Goal: Check status: Check status

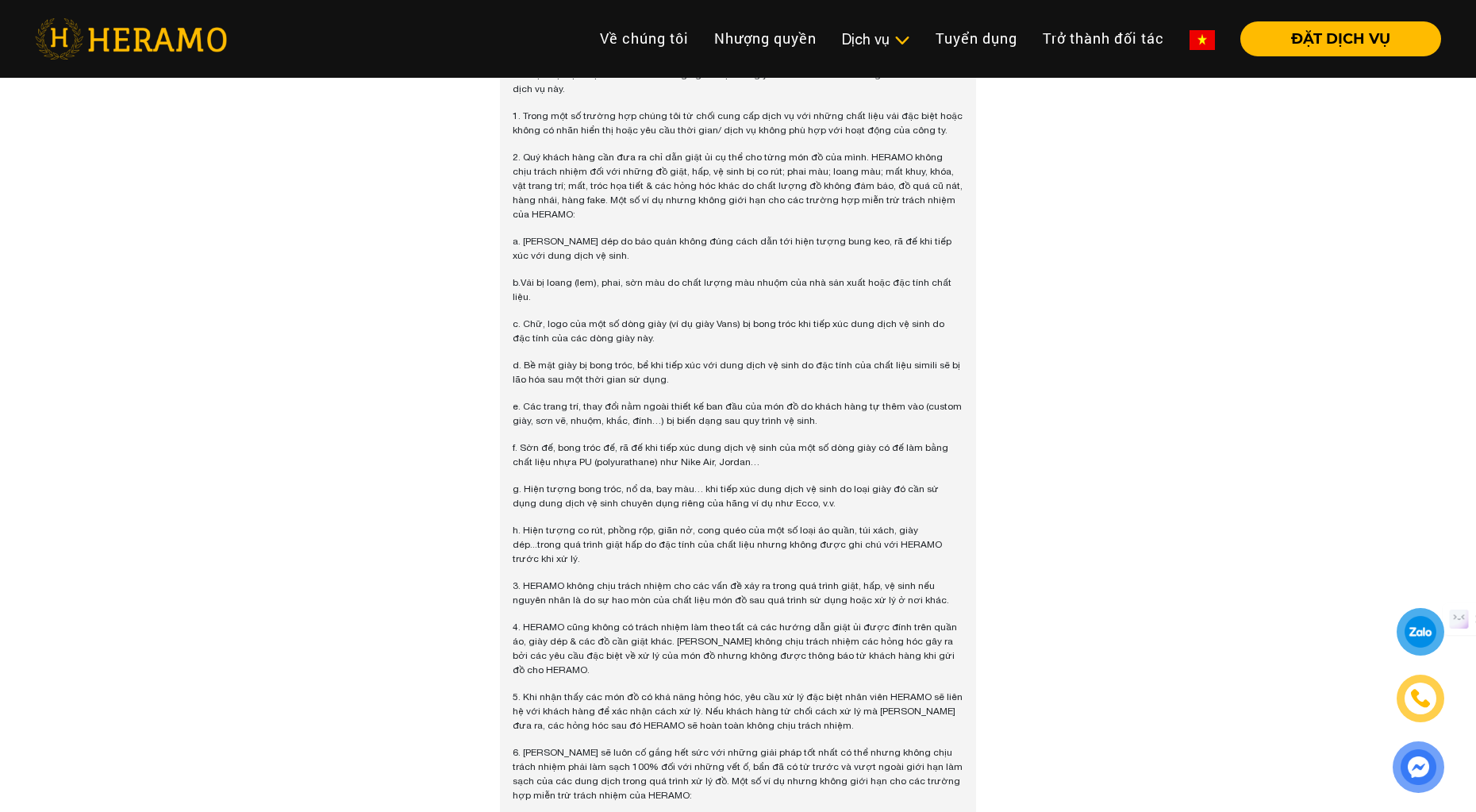
scroll to position [703, 0]
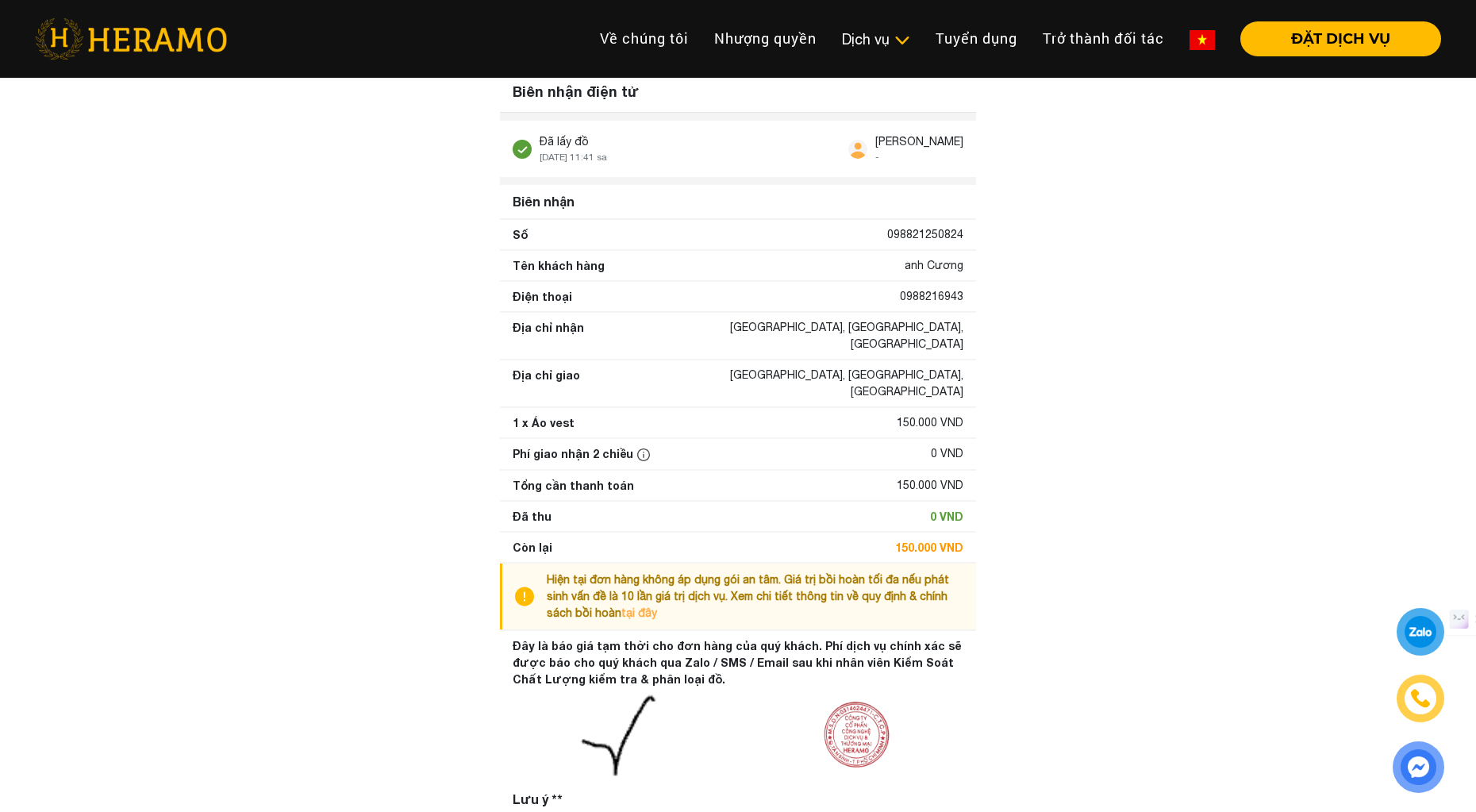
click at [849, 150] on img at bounding box center [858, 148] width 19 height 19
click at [744, 366] on div "[GEOGRAPHIC_DATA], [GEOGRAPHIC_DATA], [GEOGRAPHIC_DATA]" at bounding box center [805, 383] width 316 height 34
click at [801, 470] on div "Tổng cần thanh toán 150.000 VND" at bounding box center [738, 485] width 476 height 30
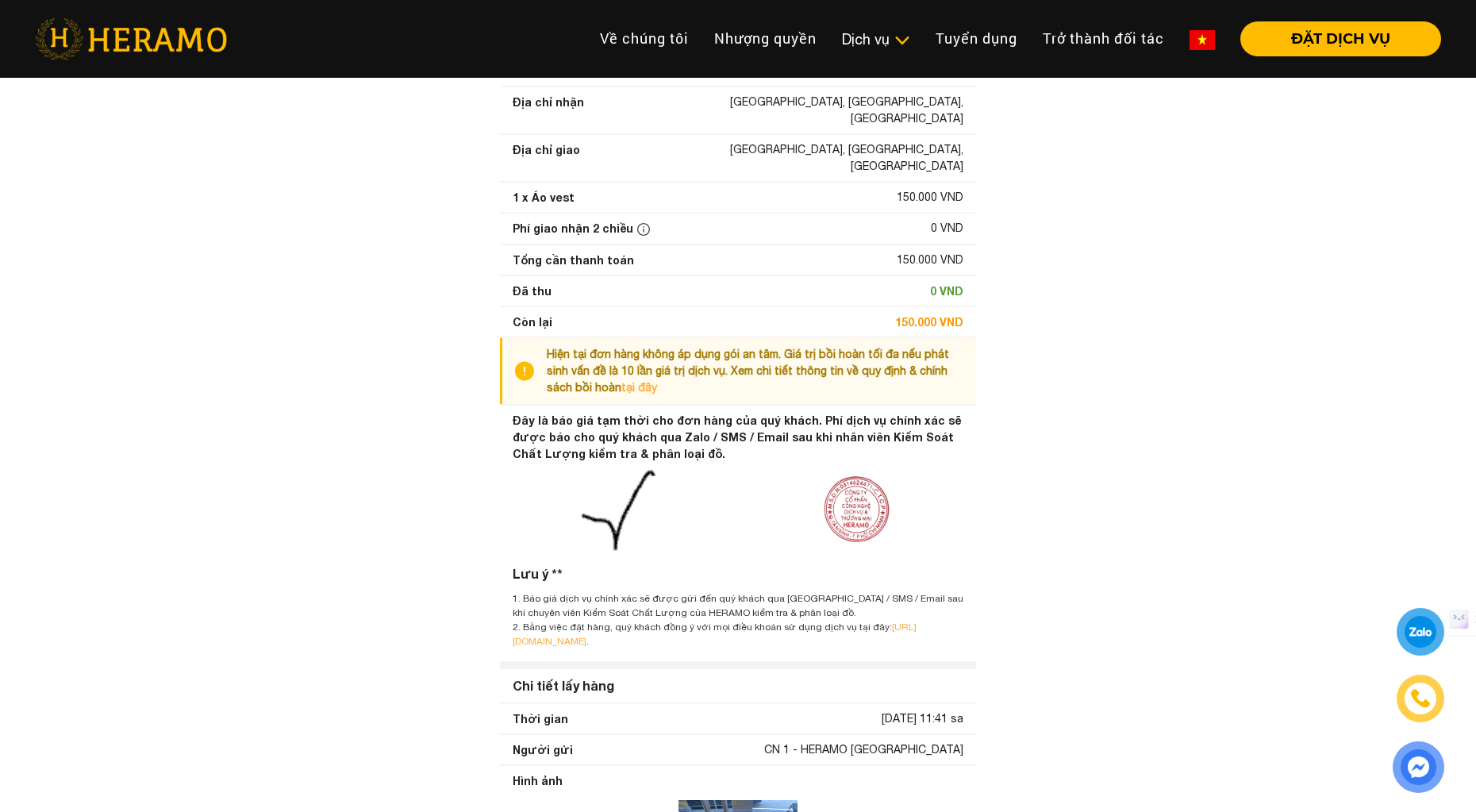
scroll to position [315, 0]
